Goal: Task Accomplishment & Management: Use online tool/utility

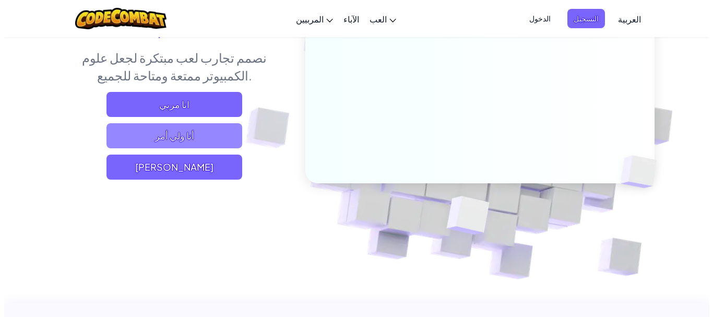
scroll to position [157, 0]
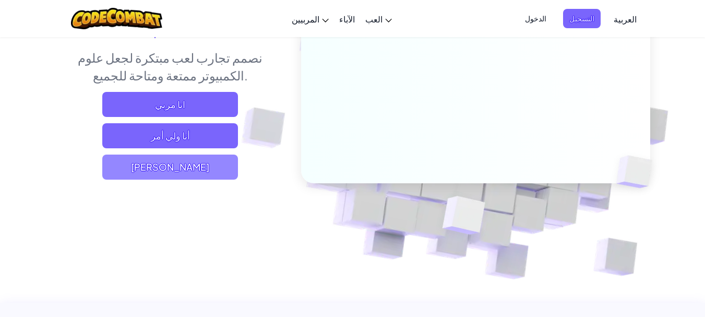
click at [176, 154] on span "[PERSON_NAME]" at bounding box center [170, 166] width 136 height 25
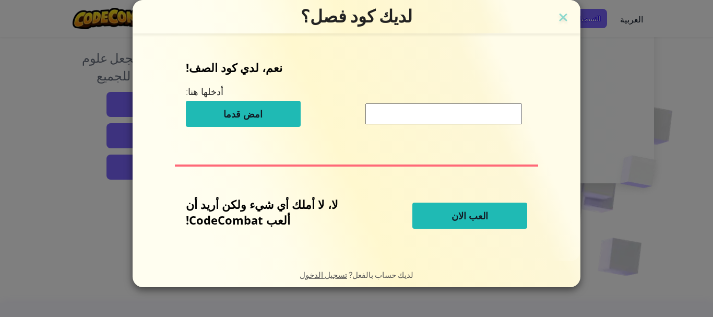
click at [476, 214] on span "العب الان" at bounding box center [469, 215] width 37 height 13
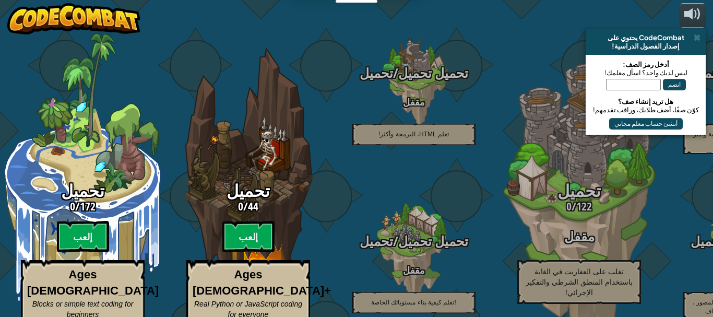
select select "ar"
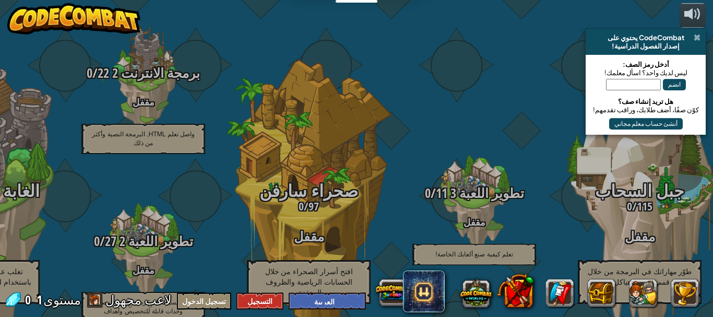
click at [695, 38] on span at bounding box center [696, 37] width 7 height 8
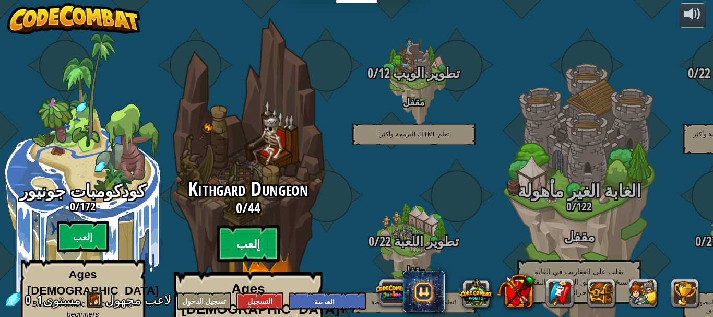
click at [243, 225] on btn "إلعب" at bounding box center [248, 244] width 63 height 38
select select "ar"
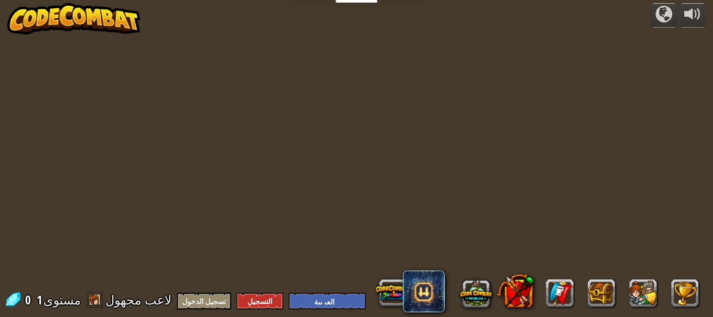
select select "ar"
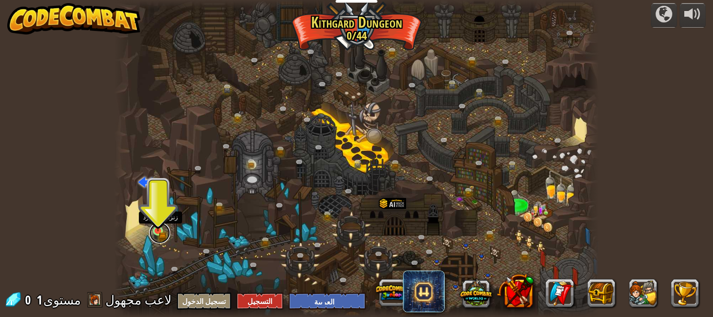
click at [163, 233] on link at bounding box center [159, 232] width 21 height 21
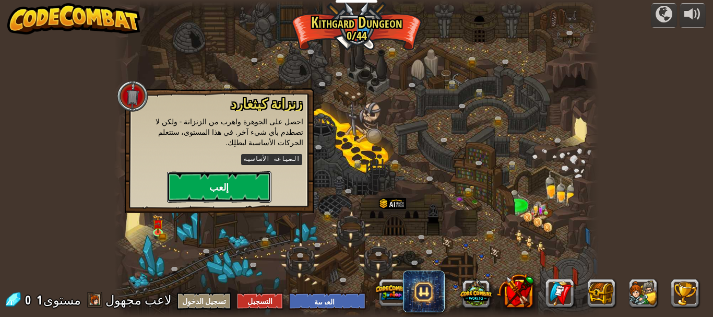
click at [246, 175] on button "إلعب" at bounding box center [219, 186] width 104 height 31
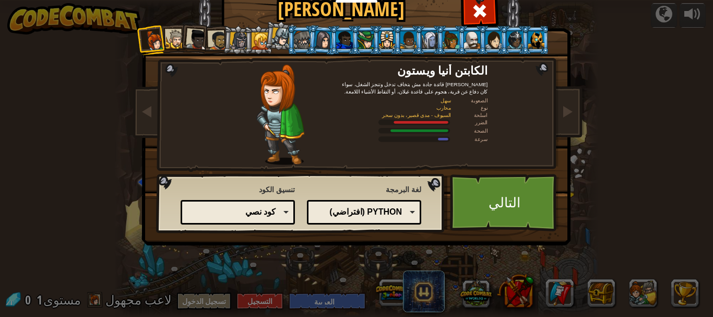
click at [353, 215] on div "Python (افتراضي)" at bounding box center [362, 212] width 80 height 12
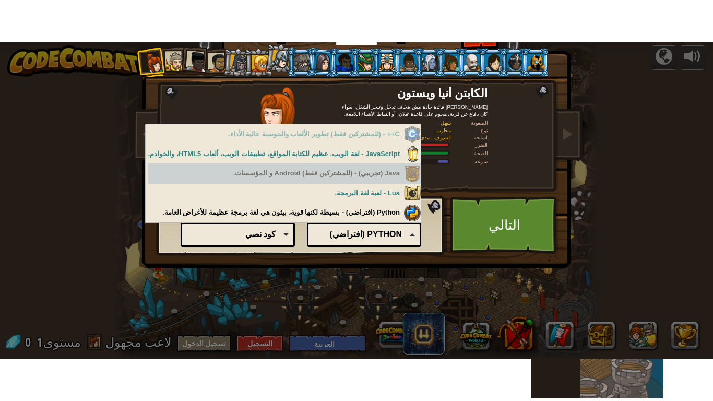
scroll to position [27, 0]
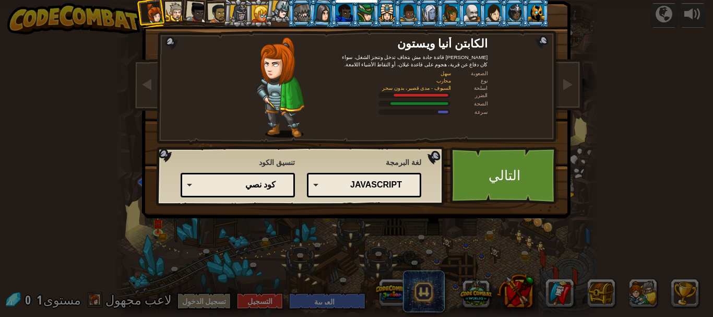
click at [246, 187] on div "كود نصي" at bounding box center [236, 185] width 80 height 12
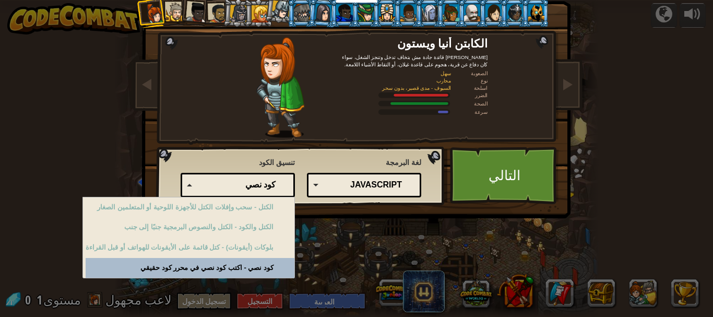
click at [246, 187] on div "كود نصي" at bounding box center [236, 185] width 80 height 12
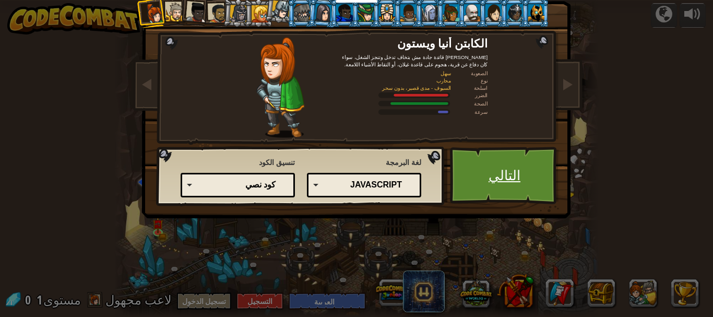
click at [471, 167] on link "التالي" at bounding box center [504, 175] width 109 height 57
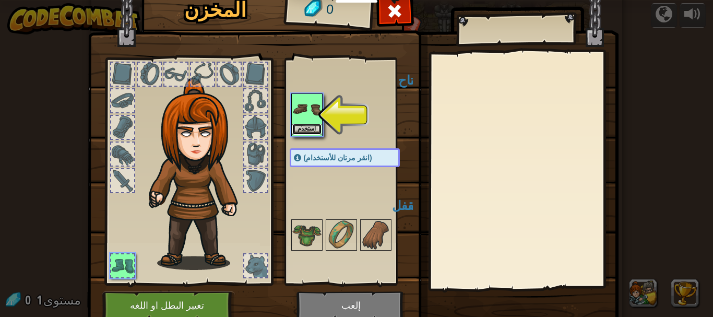
click at [303, 127] on button "استخدم" at bounding box center [306, 129] width 29 height 11
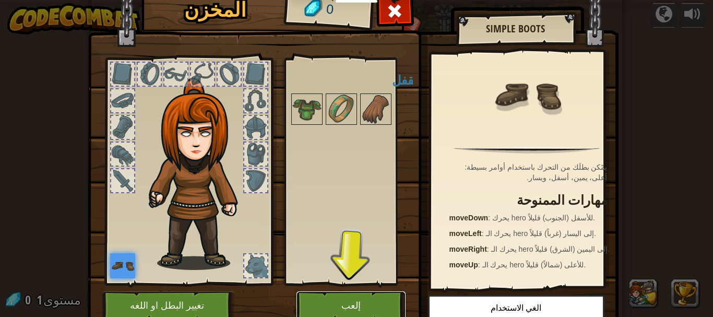
click at [363, 300] on button "إلعب" at bounding box center [350, 305] width 109 height 29
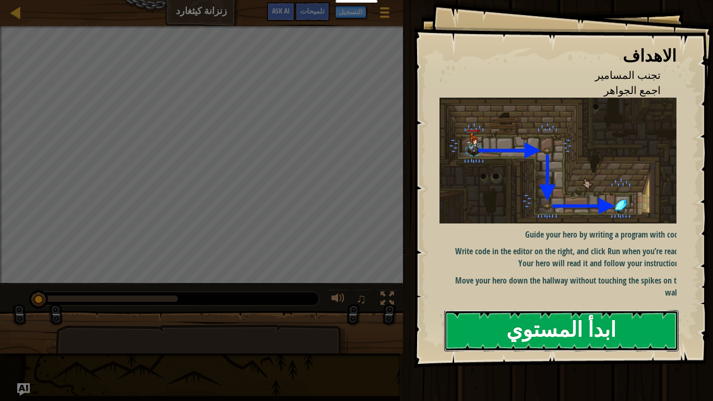
click at [567, 316] on button "ابدأ المستوي" at bounding box center [561, 330] width 234 height 41
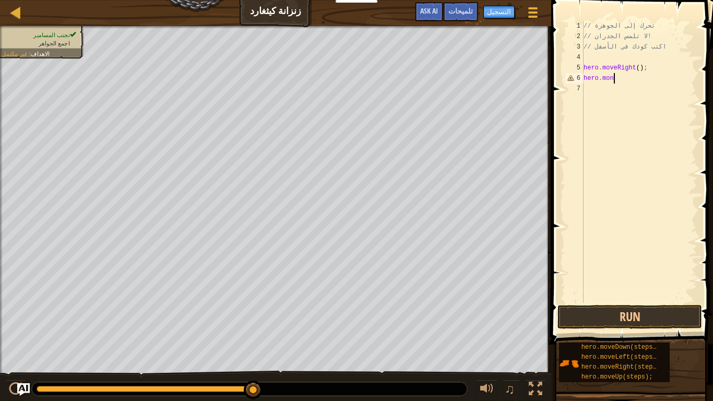
scroll to position [5, 2]
type textarea "hero.move"
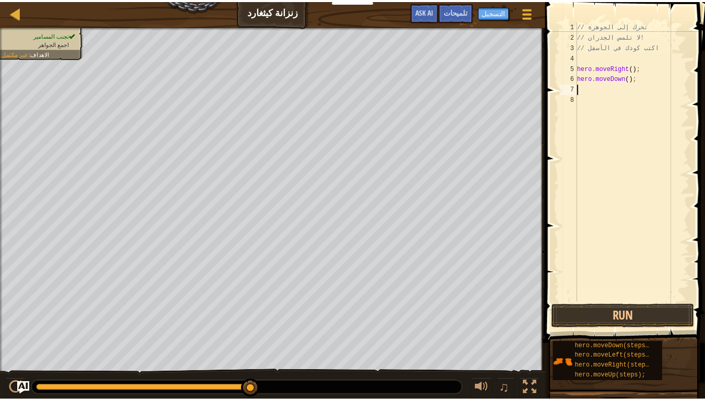
scroll to position [5, 0]
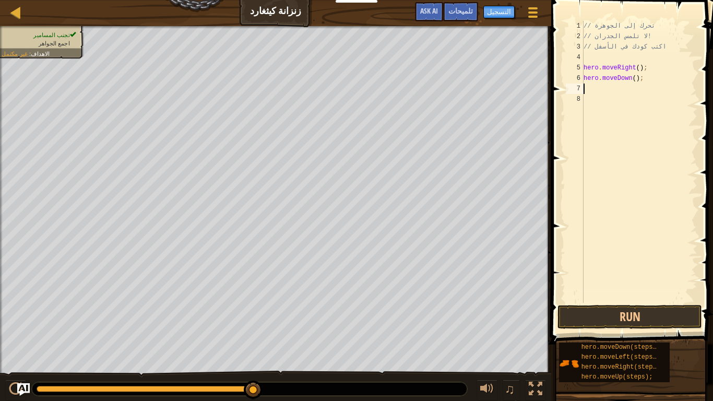
type textarea "hero.moveDown();"
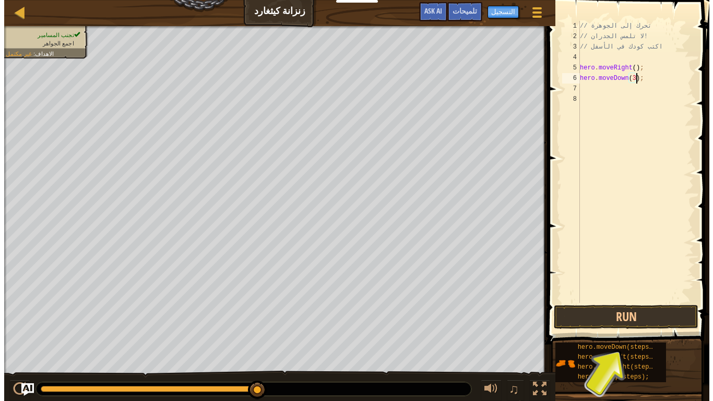
scroll to position [5, 5]
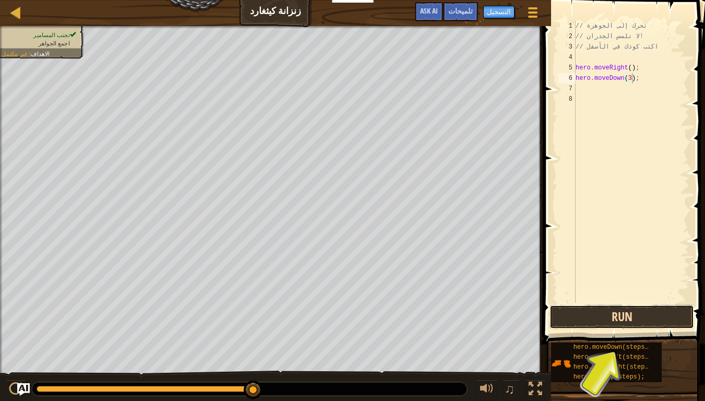
click at [612, 316] on button "Run" at bounding box center [621, 317] width 145 height 24
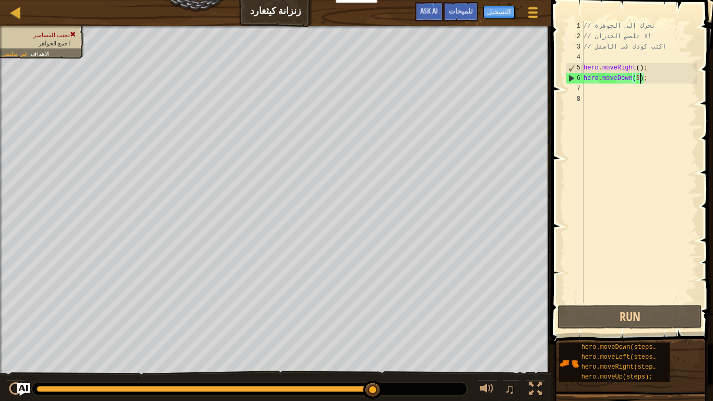
type textarea "hero.moveDown();"
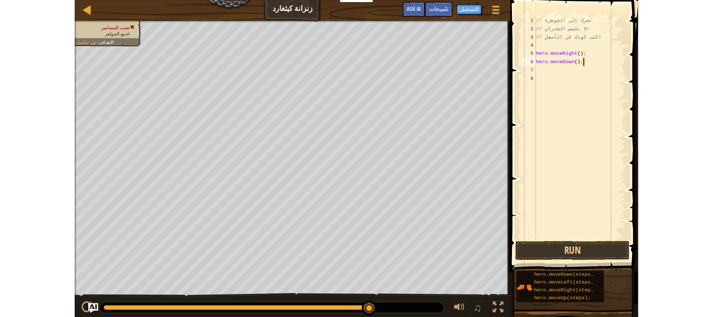
scroll to position [5, 0]
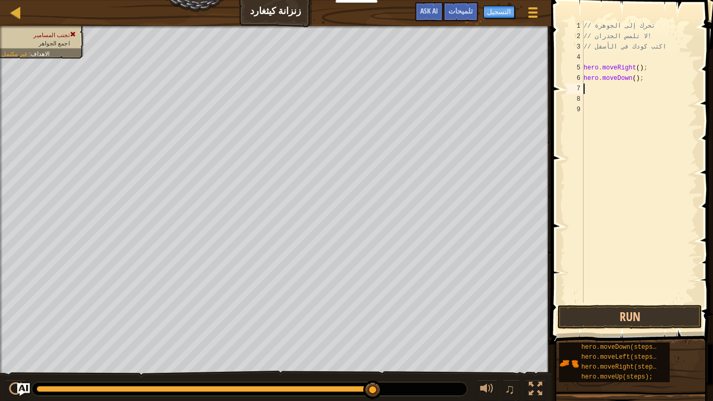
type textarea "e"
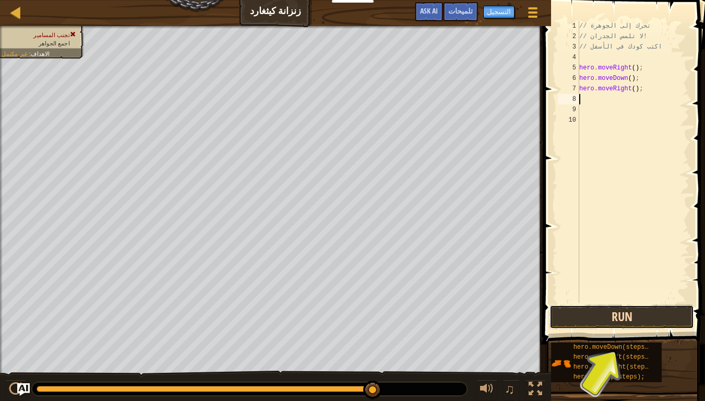
click at [607, 316] on button "Run" at bounding box center [621, 317] width 145 height 24
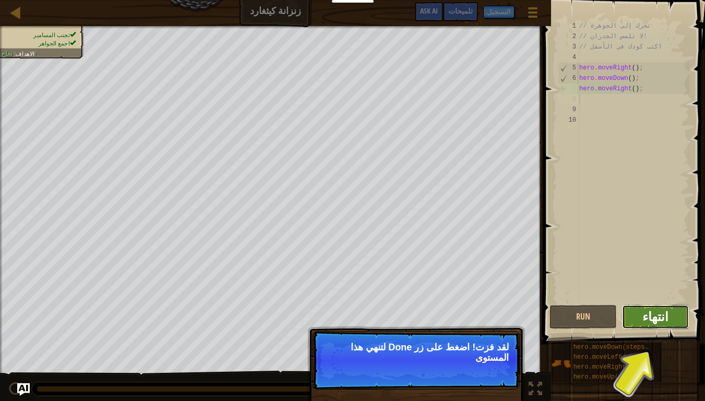
click at [658, 316] on span "انتهاء" at bounding box center [655, 316] width 26 height 17
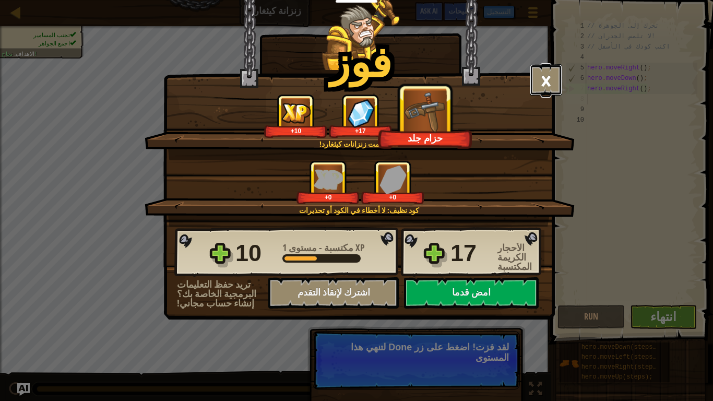
click at [545, 79] on button "×" at bounding box center [546, 79] width 32 height 31
